Goal: Transaction & Acquisition: Download file/media

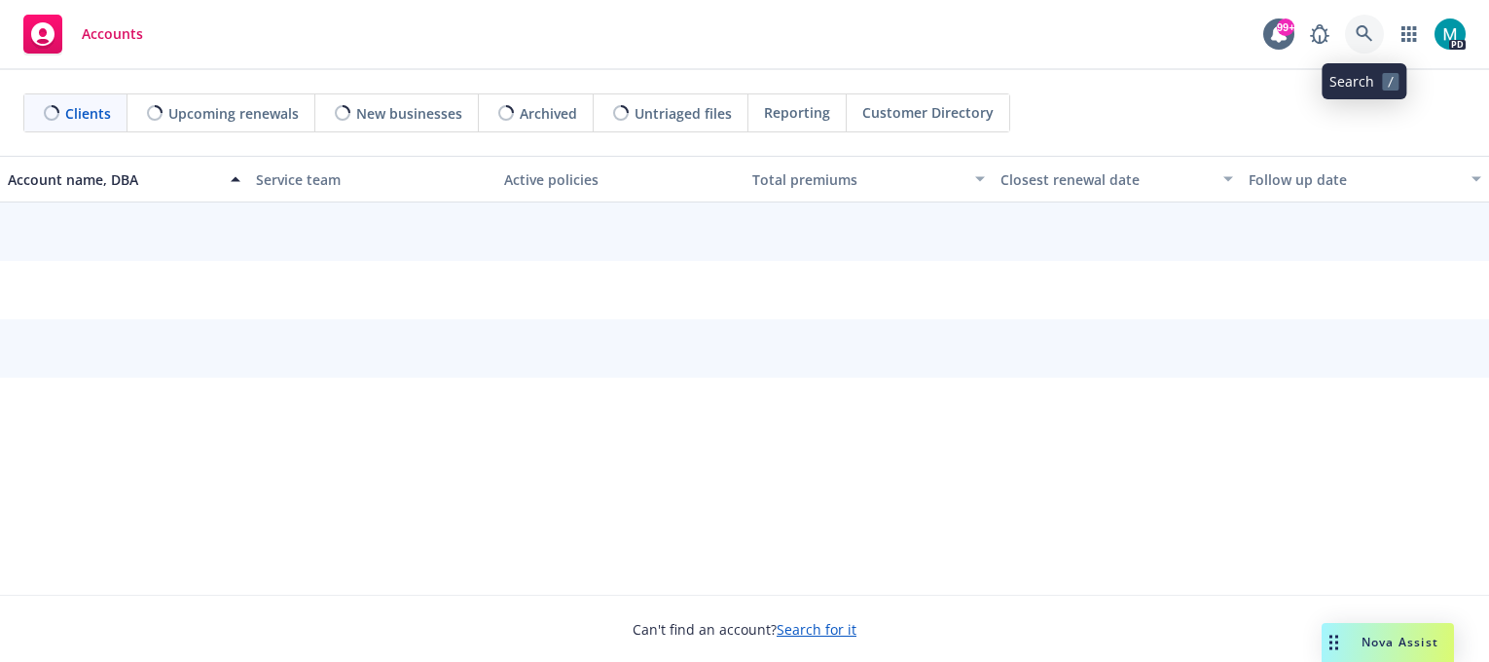
click at [1367, 25] on icon at bounding box center [1365, 34] width 18 height 18
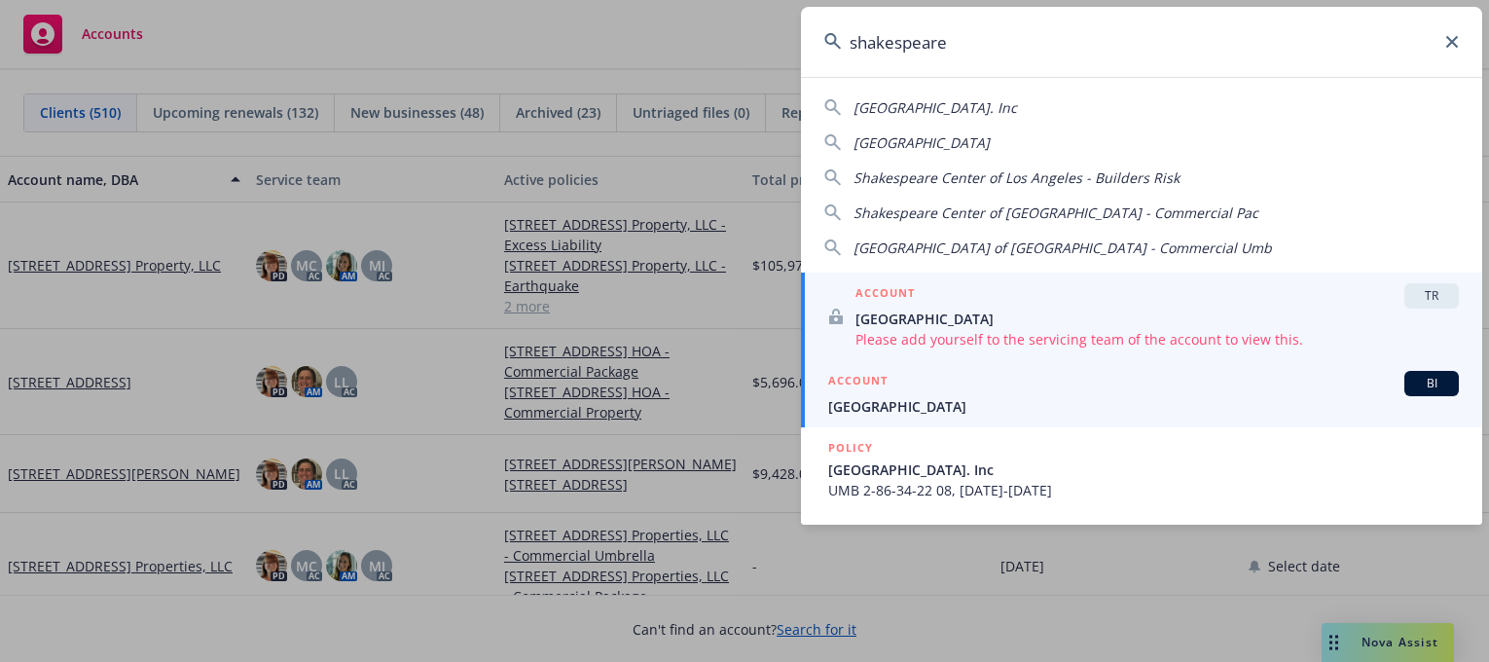
type input "shakespeare"
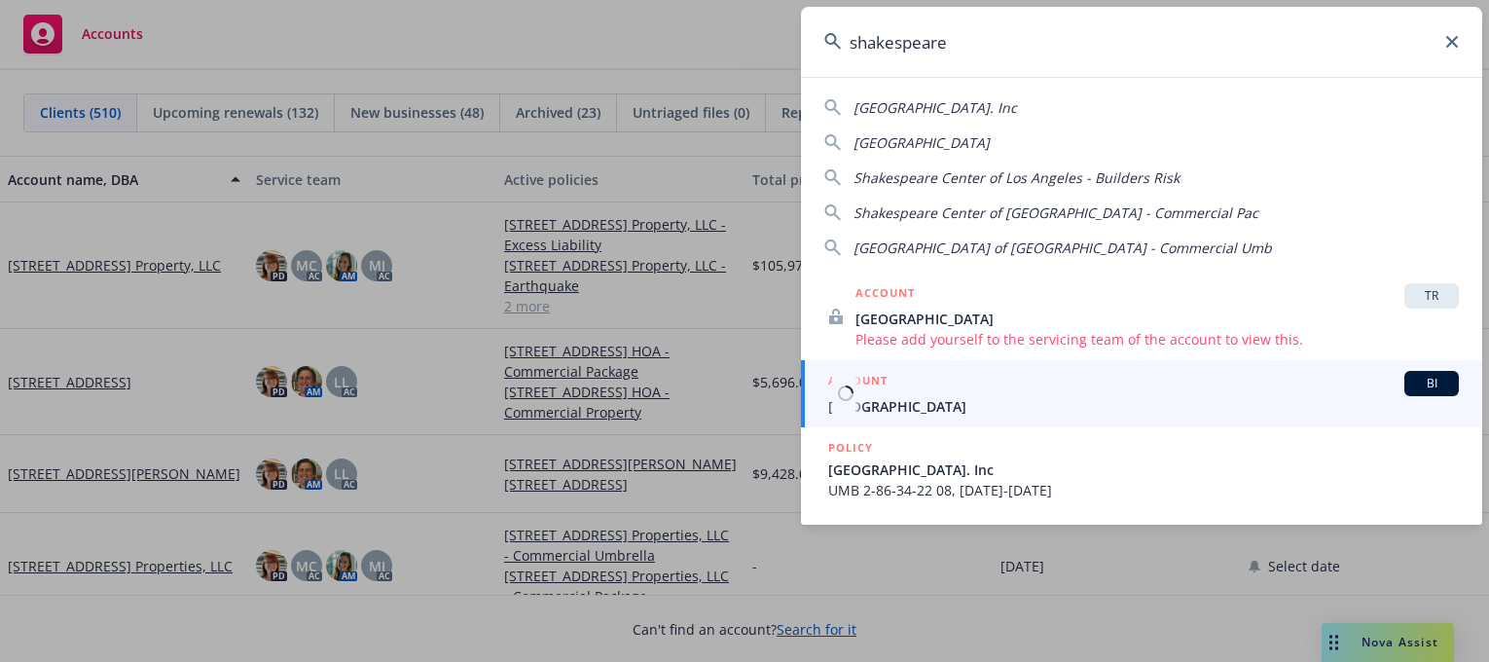
click at [958, 403] on span "[GEOGRAPHIC_DATA]" at bounding box center [1143, 406] width 631 height 20
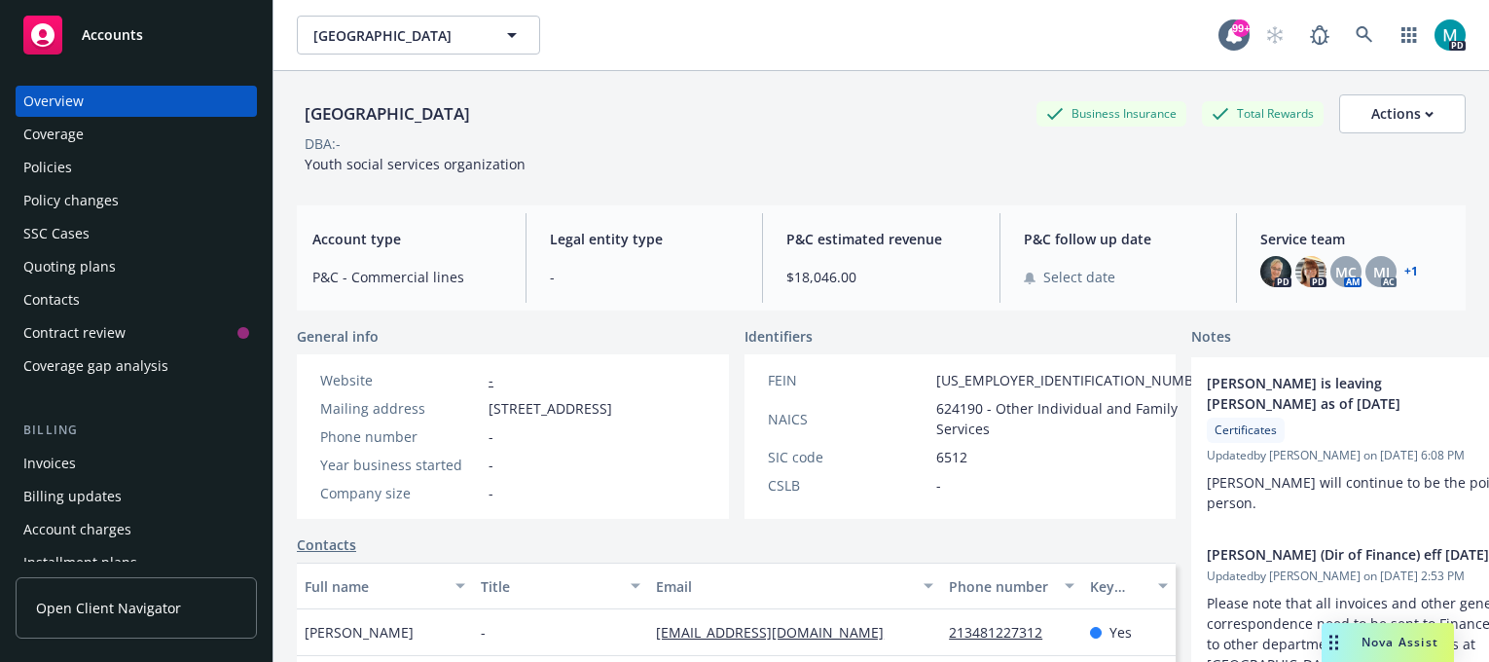
click at [84, 460] on div "Invoices" at bounding box center [136, 463] width 226 height 31
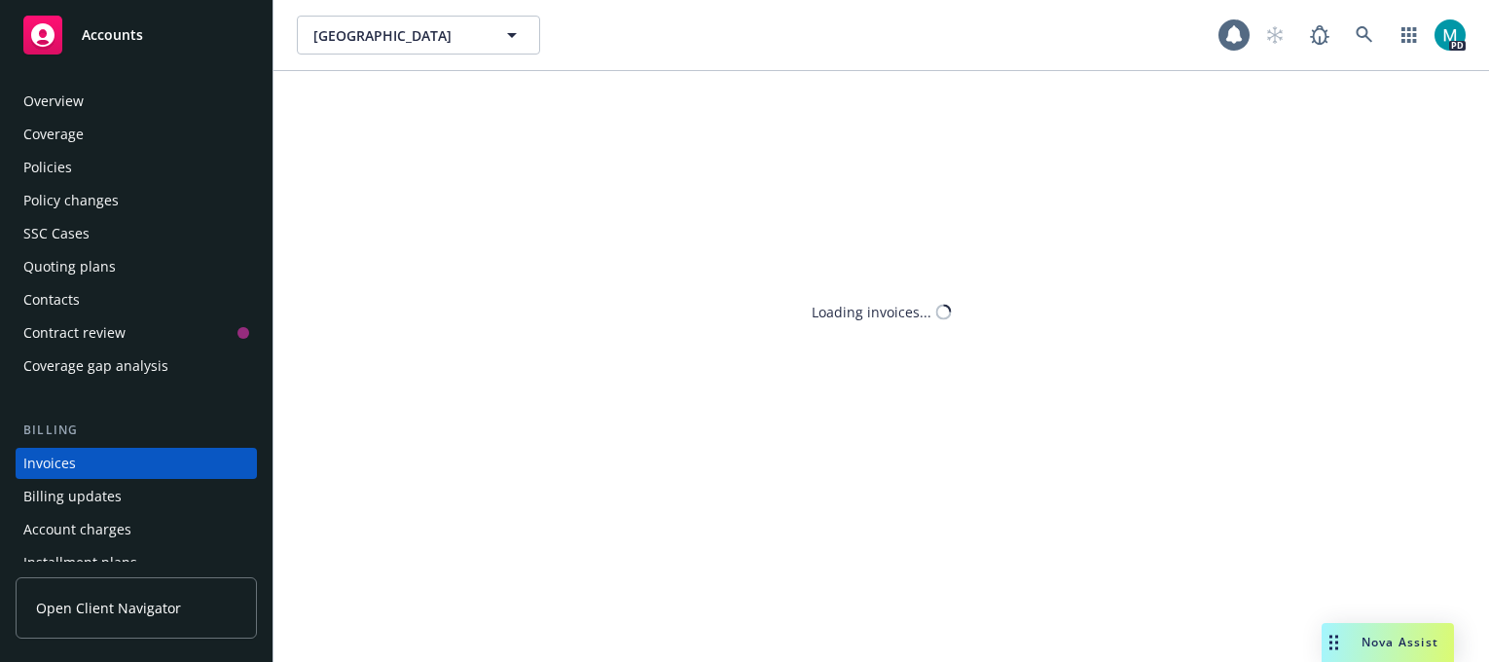
scroll to position [101, 0]
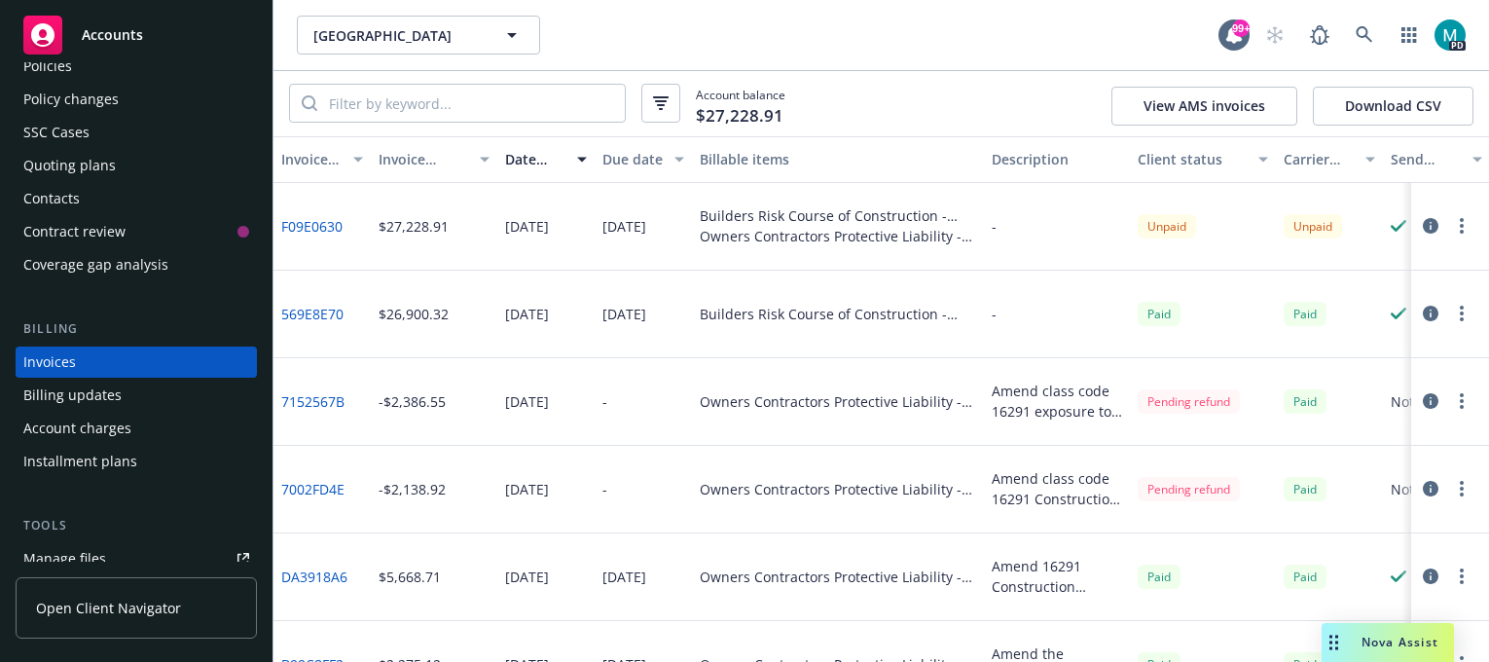
click at [321, 224] on link "F09E0630" at bounding box center [311, 226] width 61 height 20
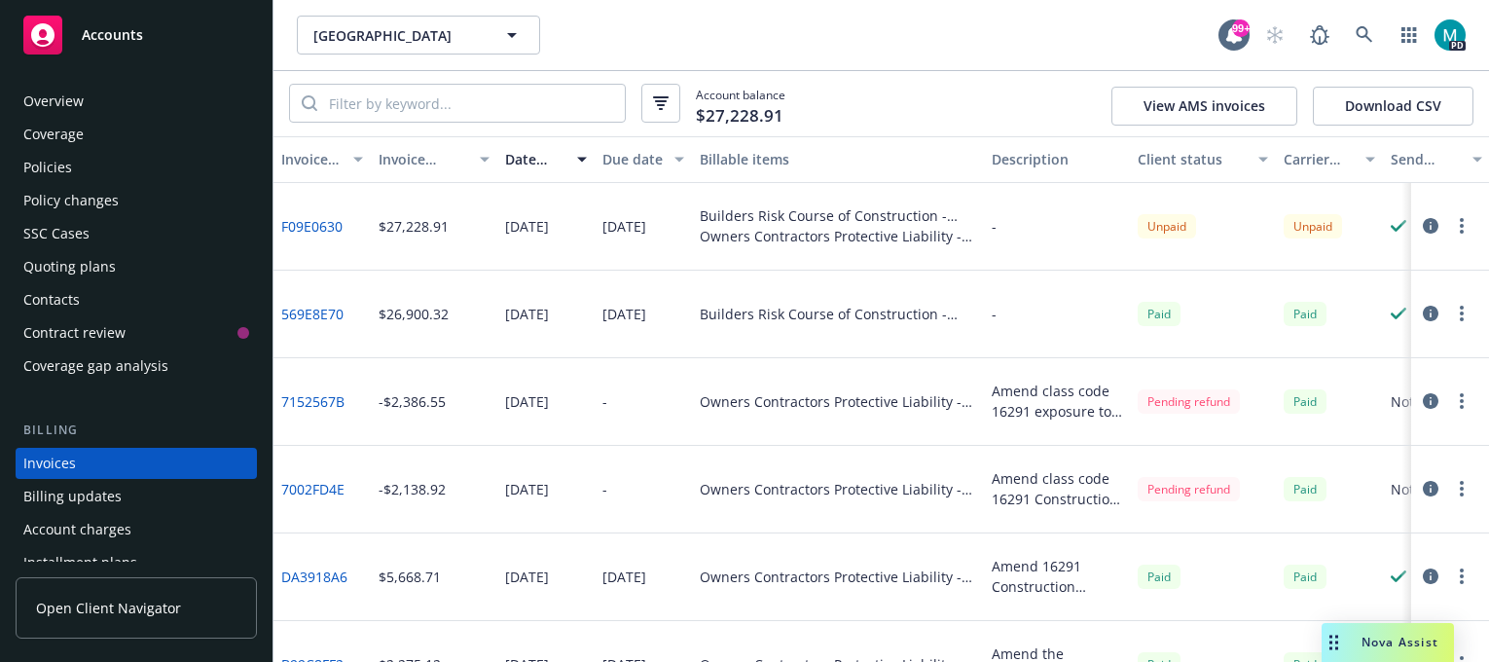
click at [84, 103] on div "Overview" at bounding box center [136, 101] width 226 height 31
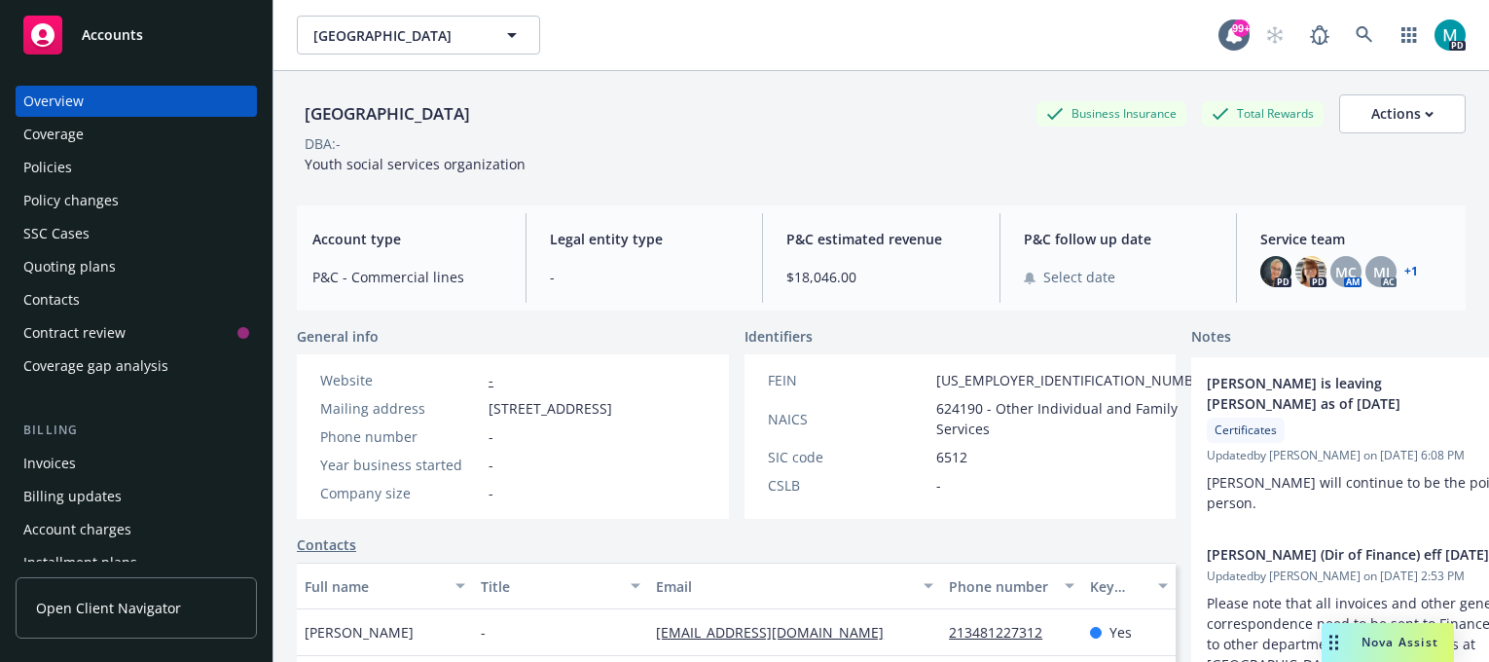
click at [97, 464] on div "Invoices" at bounding box center [136, 463] width 226 height 31
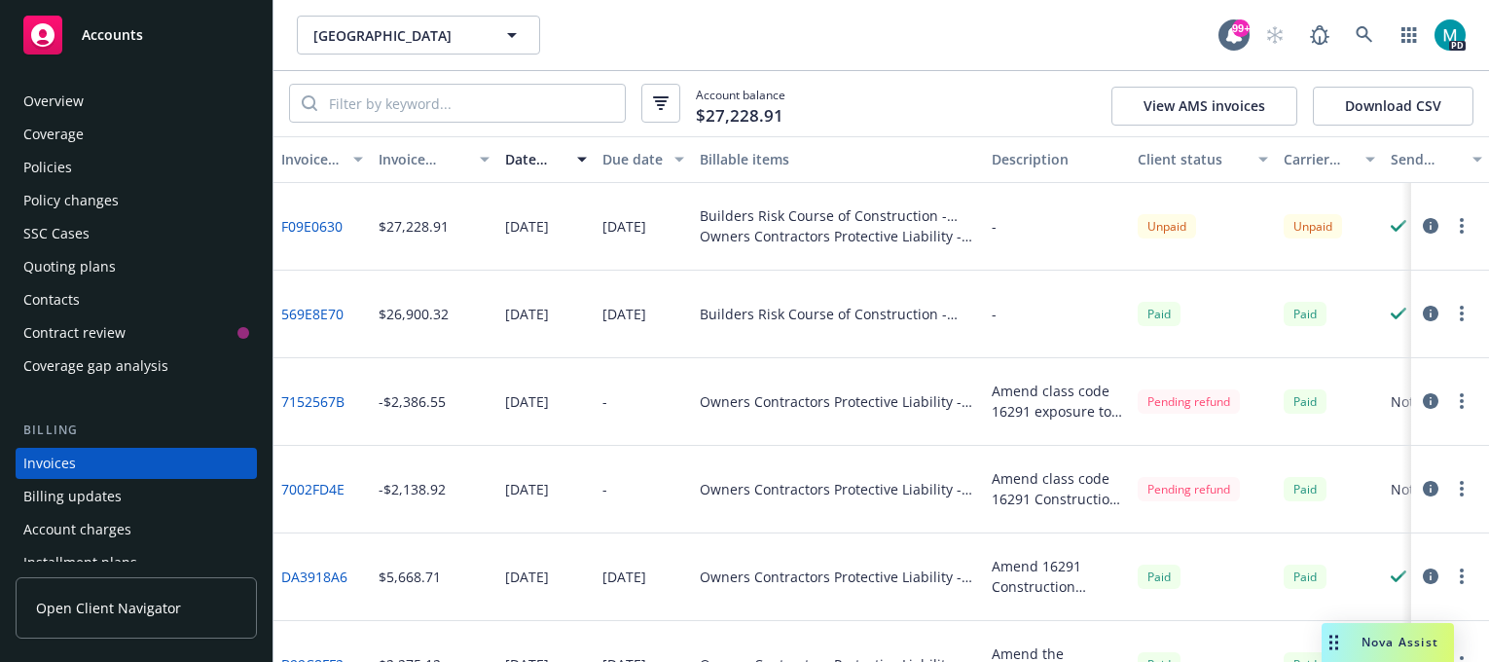
click at [97, 99] on div "Overview" at bounding box center [136, 101] width 226 height 31
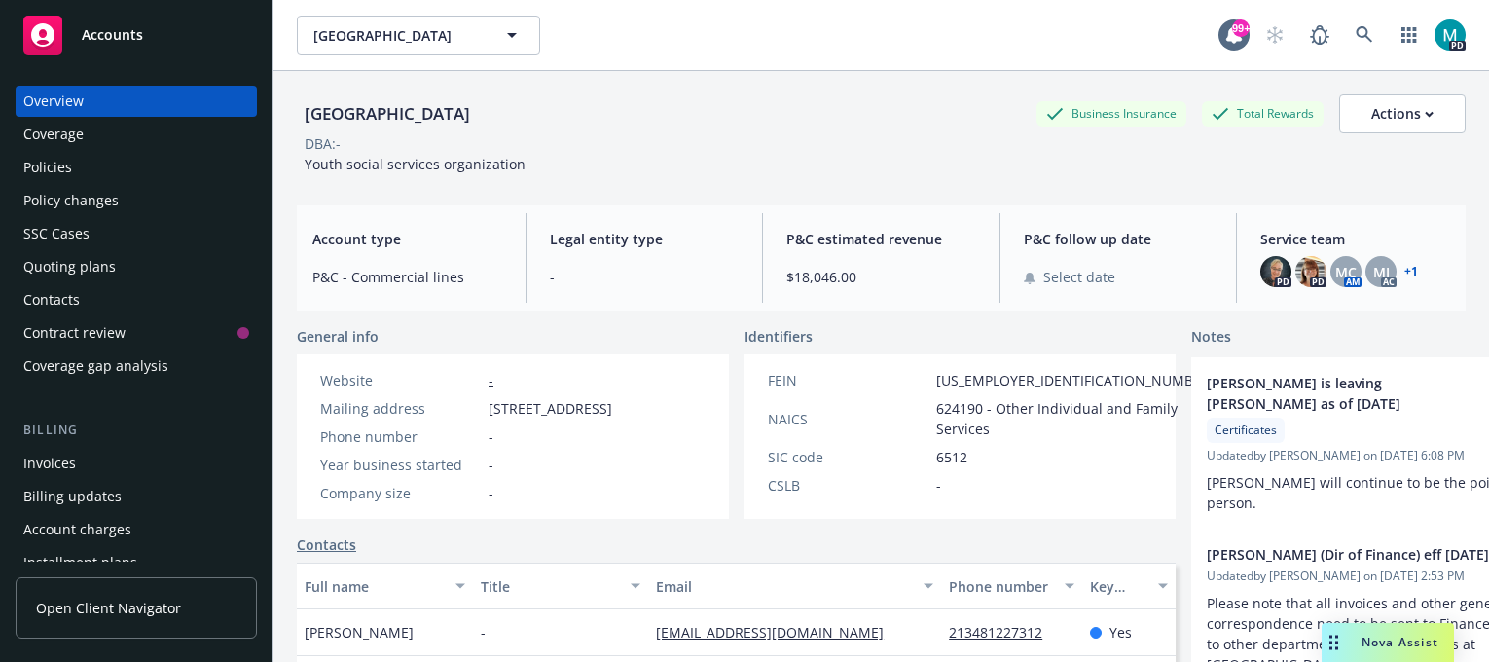
click at [88, 174] on div "Policies" at bounding box center [136, 167] width 226 height 31
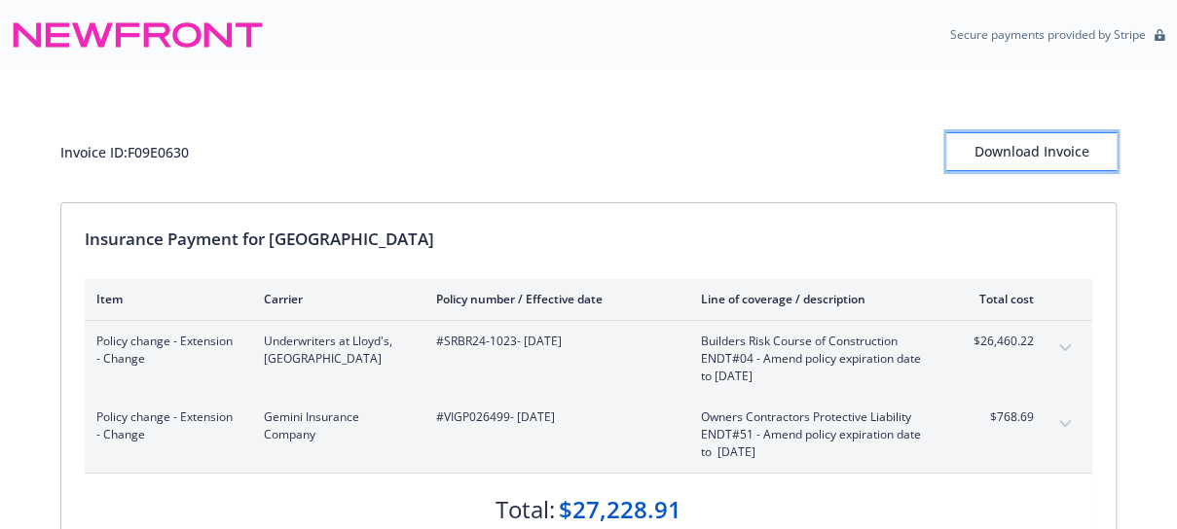
click at [1010, 157] on div "Download Invoice" at bounding box center [1031, 151] width 170 height 37
